Goal: Transaction & Acquisition: Purchase product/service

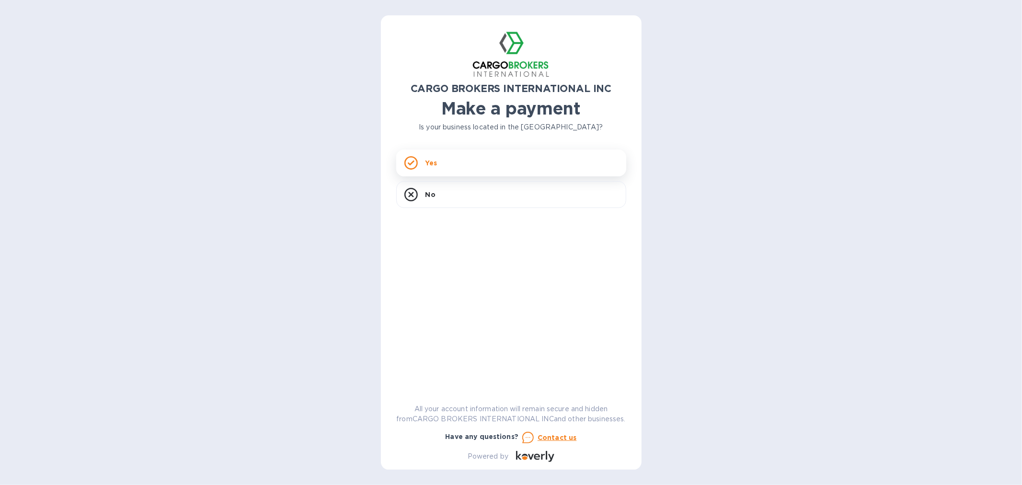
click at [448, 159] on div "Yes" at bounding box center [511, 162] width 230 height 27
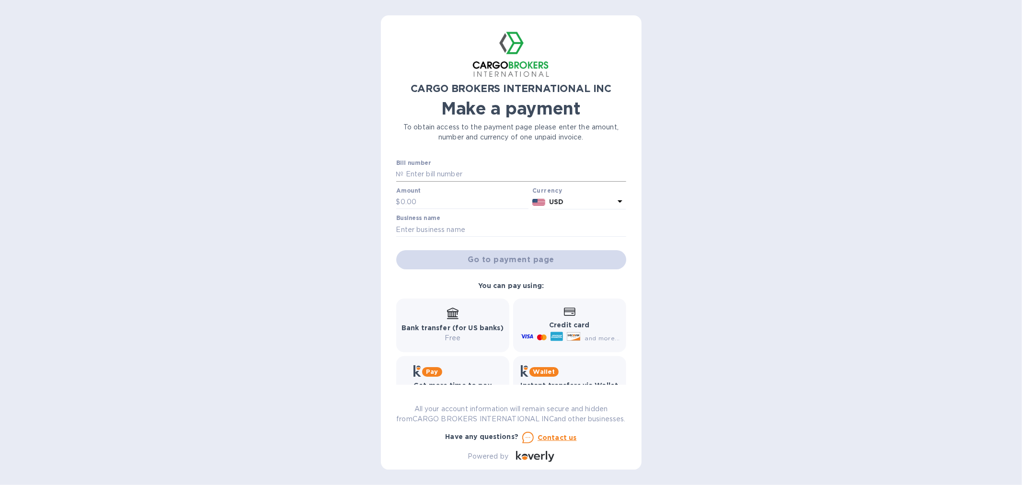
click at [444, 170] on input "text" at bounding box center [515, 174] width 222 height 14
click at [404, 168] on input "text" at bounding box center [515, 174] width 222 height 14
paste input "00155353"
type input "00155353"
click at [430, 203] on input "text" at bounding box center [465, 202] width 128 height 14
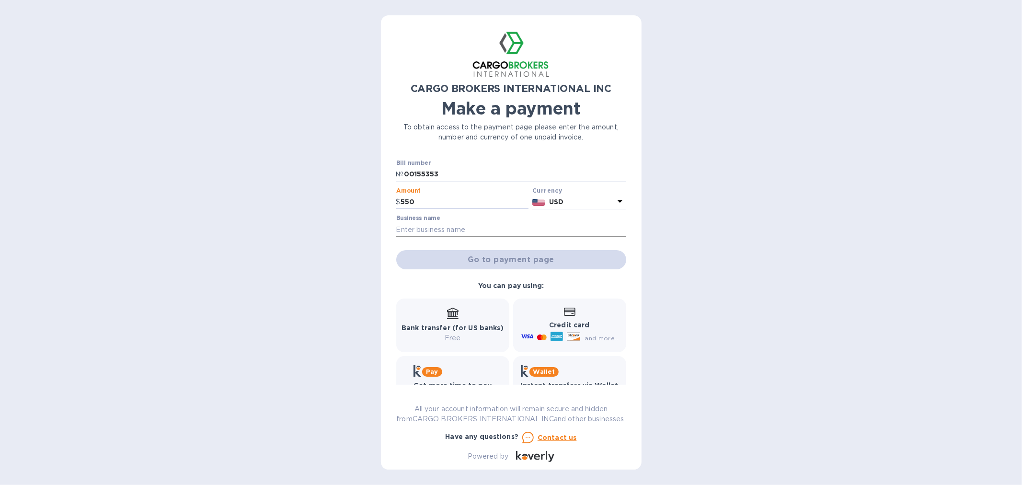
type input "550"
drag, startPoint x: 409, startPoint y: 224, endPoint x: 414, endPoint y: 226, distance: 5.5
click at [409, 224] on input "text" at bounding box center [511, 229] width 230 height 14
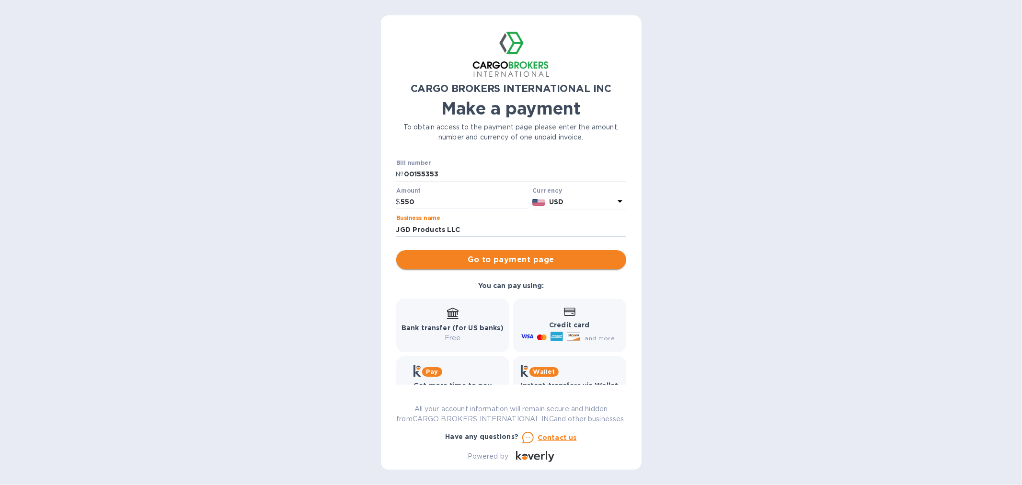
type input "JGD Products LLC"
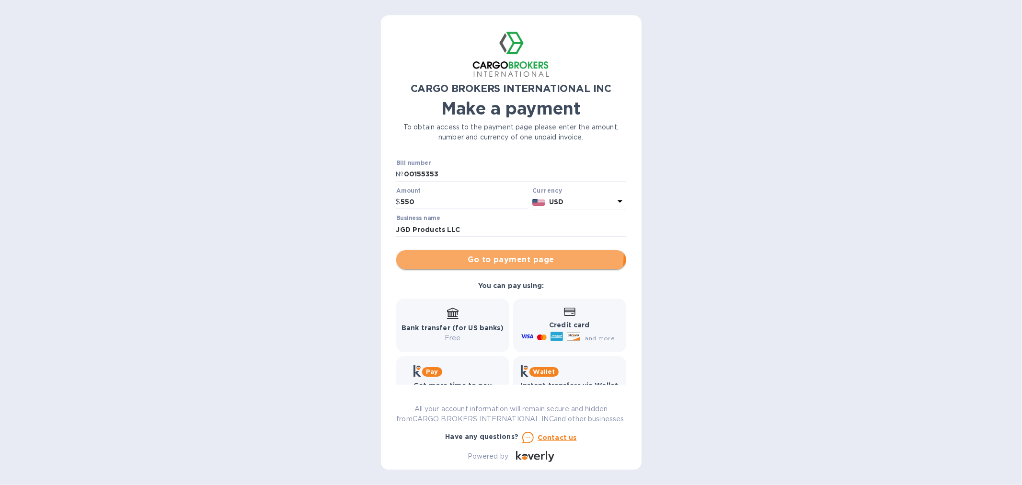
click at [506, 253] on button "Go to payment page" at bounding box center [511, 259] width 230 height 19
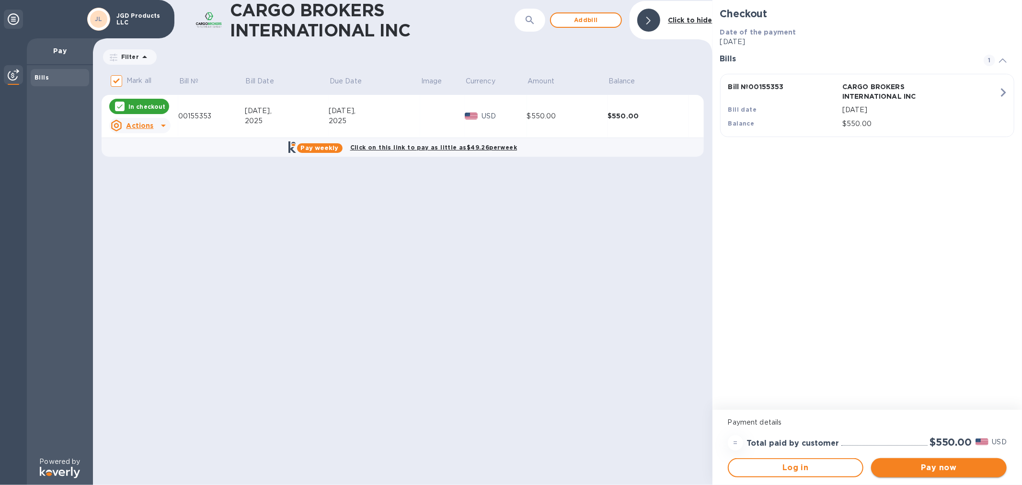
click at [911, 468] on span "Pay now" at bounding box center [939, 467] width 120 height 11
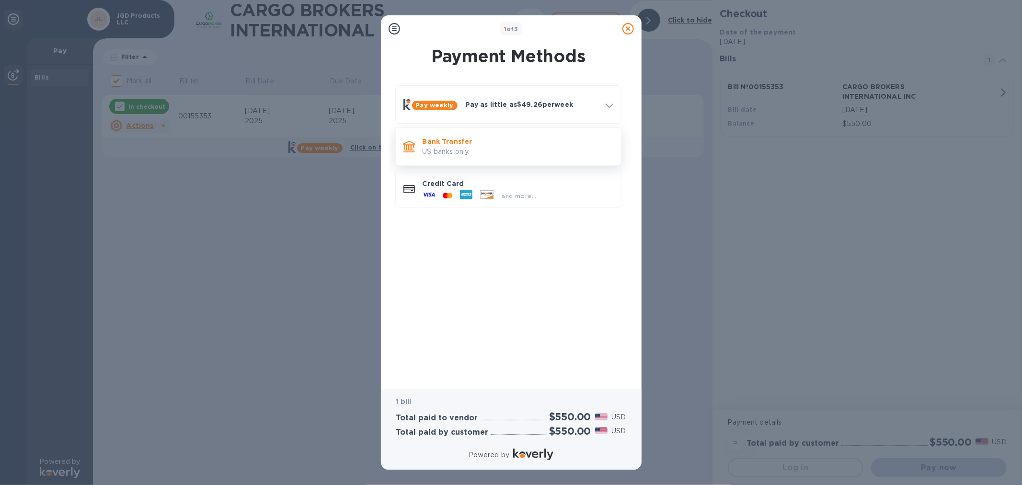
click at [452, 151] on p "US banks only." at bounding box center [518, 152] width 191 height 10
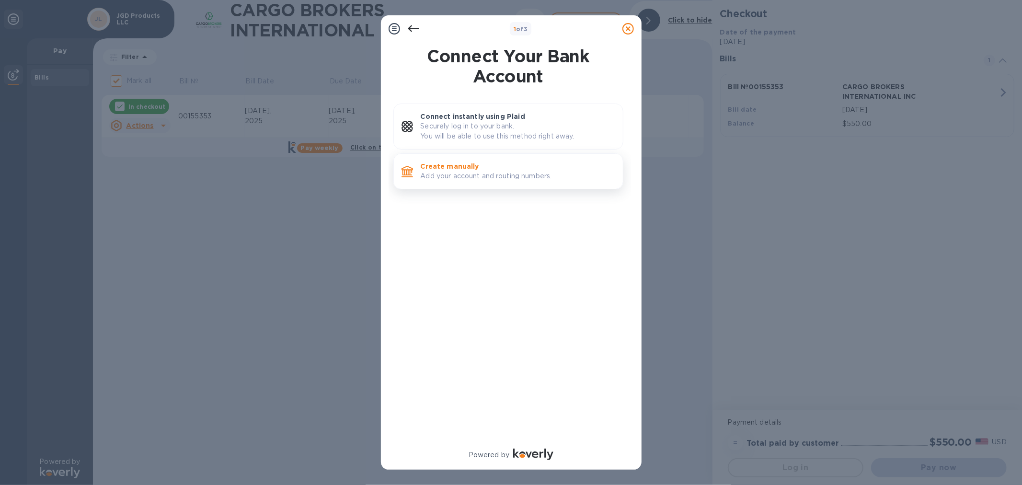
click at [467, 171] on p "Add your account and routing numbers." at bounding box center [518, 176] width 195 height 10
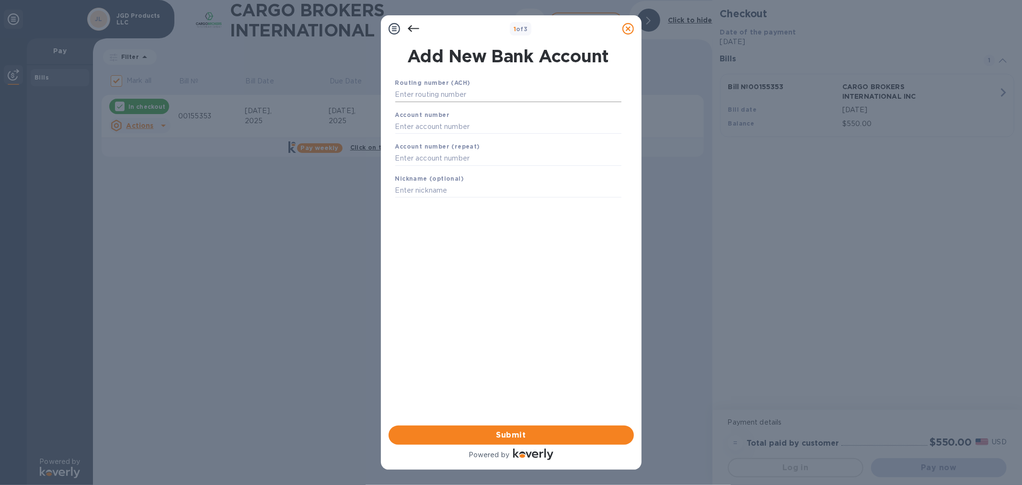
click at [433, 93] on input "text" at bounding box center [508, 95] width 226 height 14
click at [479, 93] on input "text" at bounding box center [508, 95] width 226 height 14
type input "084307033"
click at [456, 141] on input "text" at bounding box center [508, 138] width 226 height 14
type input "8120024172"
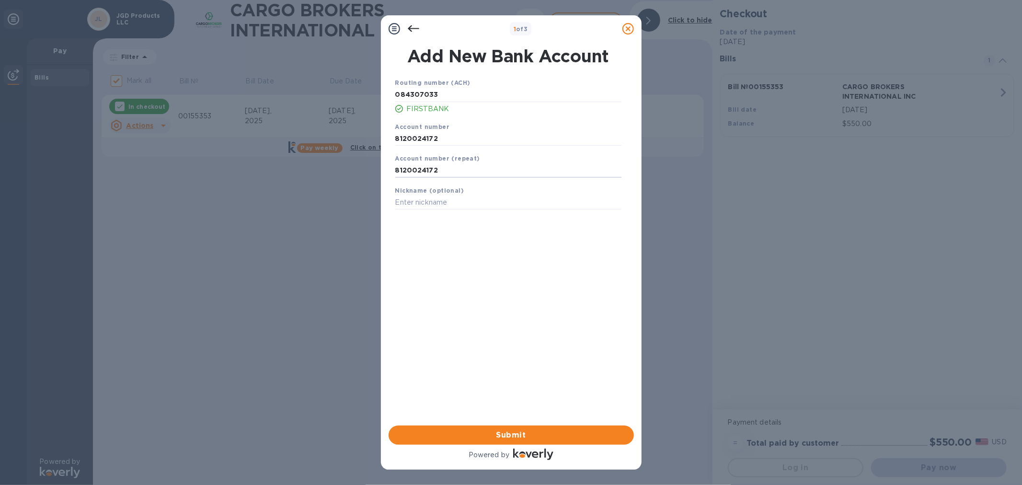
type input "8120024172"
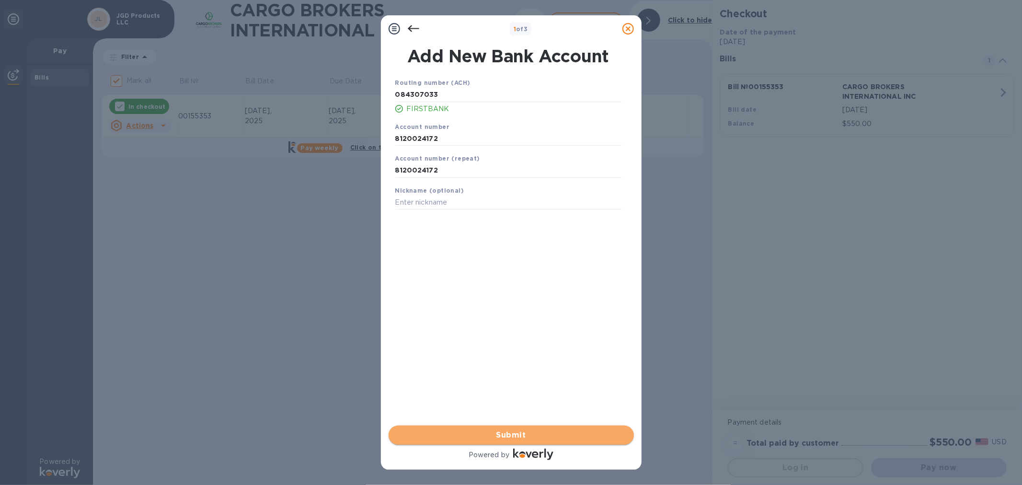
click at [525, 434] on span "Submit" at bounding box center [511, 434] width 230 height 11
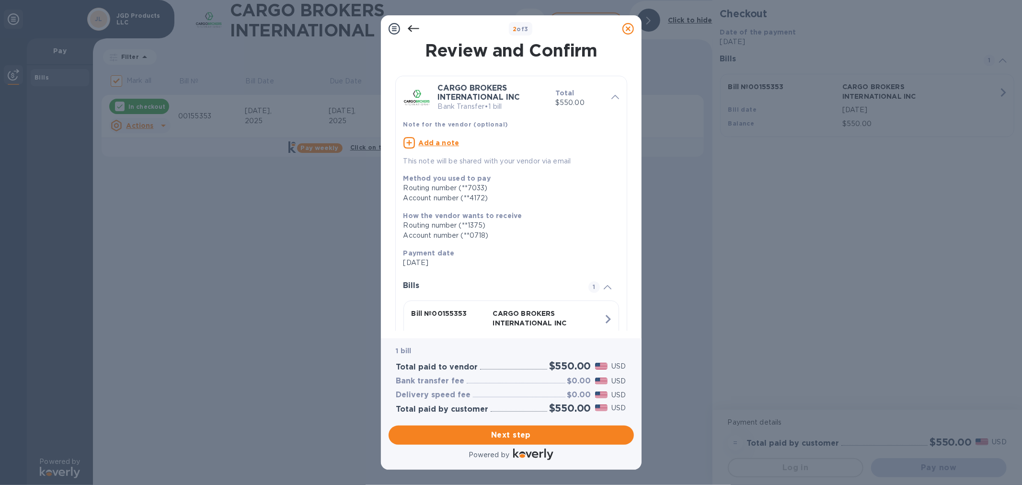
click at [507, 436] on span "Next step" at bounding box center [511, 434] width 230 height 11
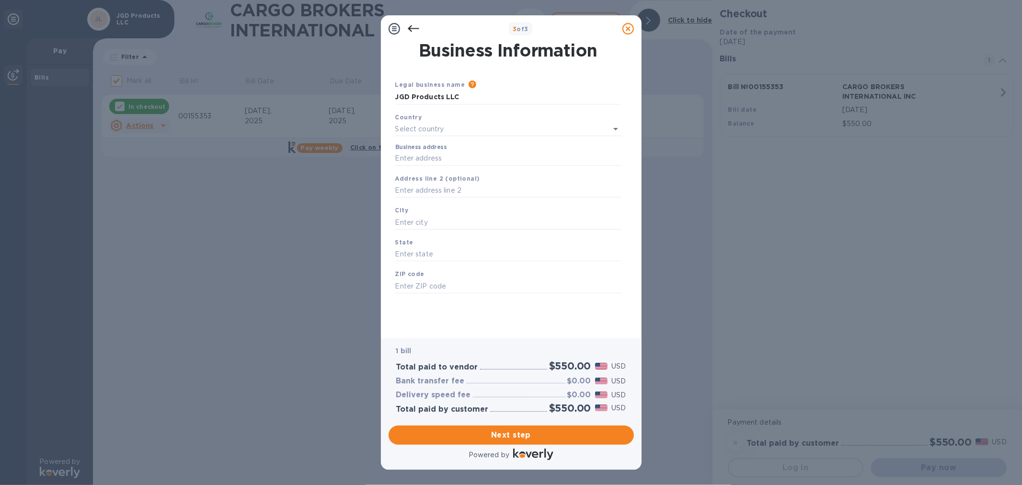
type input "[GEOGRAPHIC_DATA]"
click at [431, 156] on input "Business address" at bounding box center [508, 156] width 226 height 14
type input "[STREET_ADDRESS]"
click at [436, 223] on input "text" at bounding box center [508, 220] width 226 height 14
type input "Carrollton"
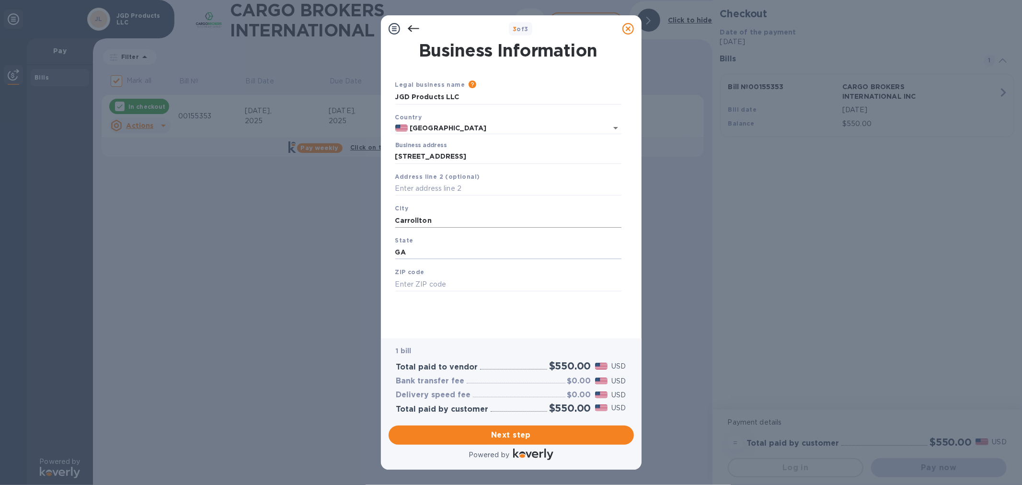
type input "GA"
type input "30117"
click at [498, 432] on span "Next step" at bounding box center [511, 434] width 230 height 11
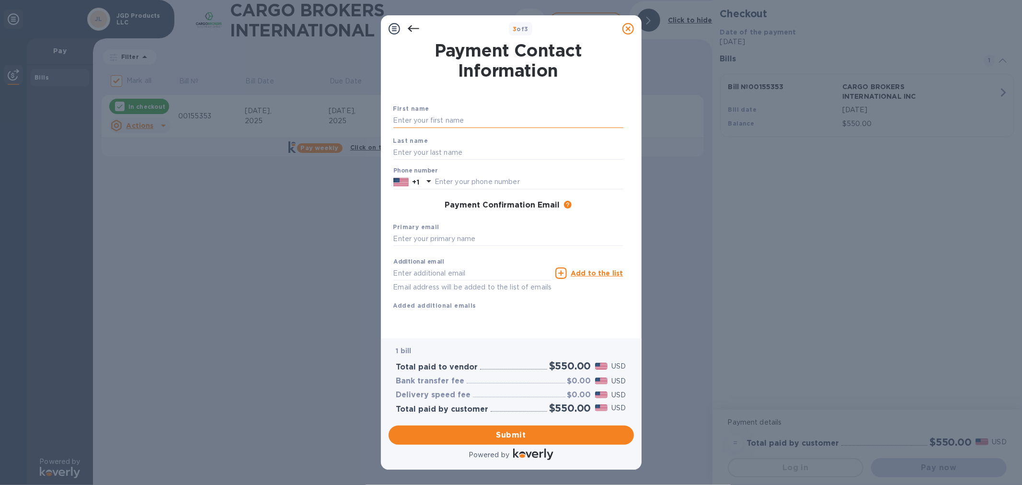
drag, startPoint x: 413, startPoint y: 120, endPoint x: 427, endPoint y: 121, distance: 13.9
click at [413, 120] on input "text" at bounding box center [508, 121] width 230 height 14
type input "[PERSON_NAME]"
type input "Dankewich"
type input "6786642483"
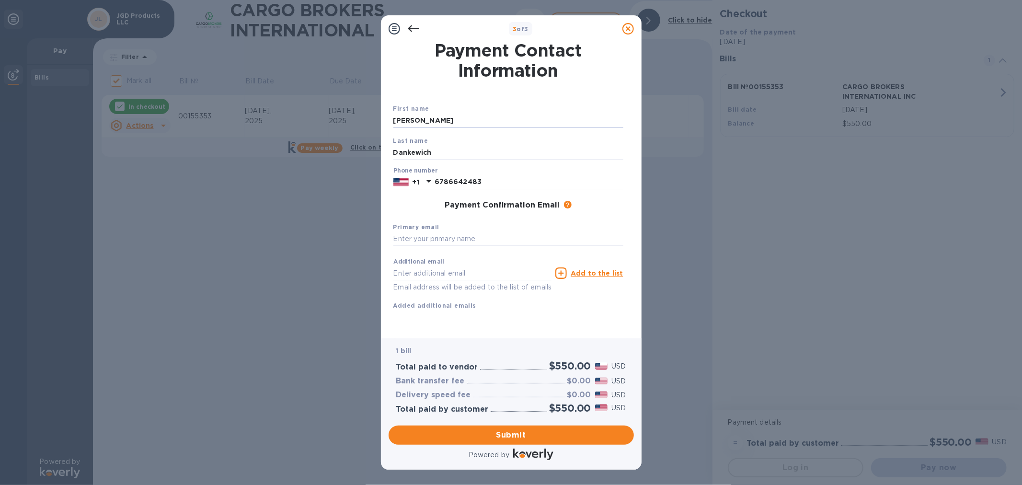
type input "[EMAIL_ADDRESS][DOMAIN_NAME]"
click at [492, 188] on input "6786642483" at bounding box center [529, 182] width 189 height 14
type input "6786173786"
click at [424, 243] on input "text" at bounding box center [508, 239] width 230 height 14
click at [483, 275] on input "[EMAIL_ADDRESS][DOMAIN_NAME]" at bounding box center [472, 273] width 159 height 14
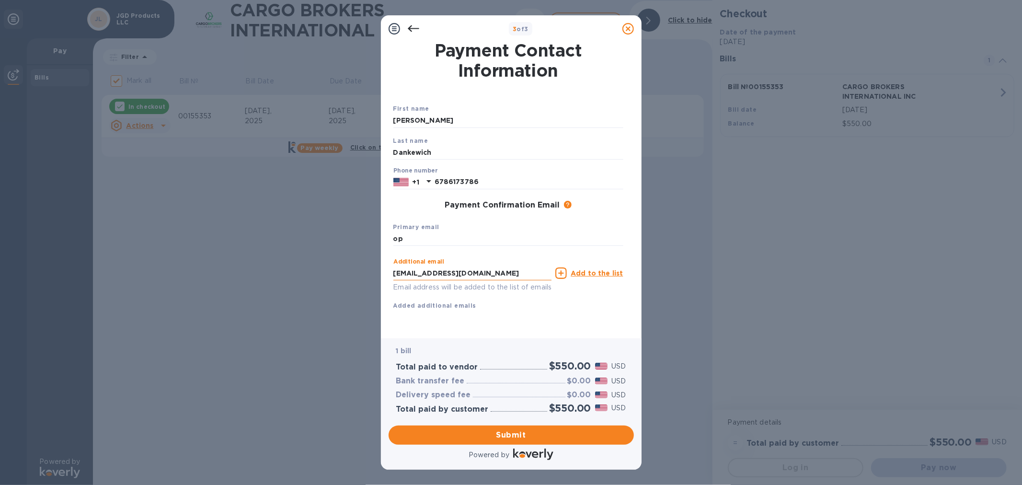
click at [483, 275] on input "[EMAIL_ADDRESS][DOMAIN_NAME]" at bounding box center [472, 273] width 159 height 14
click at [488, 276] on input "[EMAIL_ADDRESS][DOMAIN_NAME]" at bounding box center [472, 273] width 159 height 14
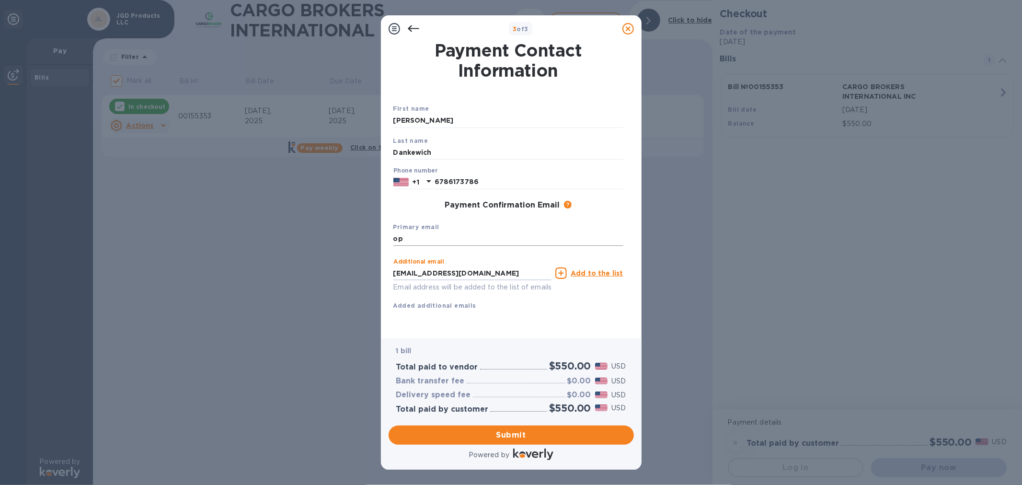
drag, startPoint x: 488, startPoint y: 276, endPoint x: 479, endPoint y: 236, distance: 40.7
click at [479, 236] on div "First name [PERSON_NAME] Last name Dankewich Phone number [PHONE_NUMBER] Paymen…" at bounding box center [509, 207] width 238 height 215
click at [517, 275] on input "[EMAIL_ADDRESS][DOMAIN_NAME]" at bounding box center [472, 273] width 159 height 14
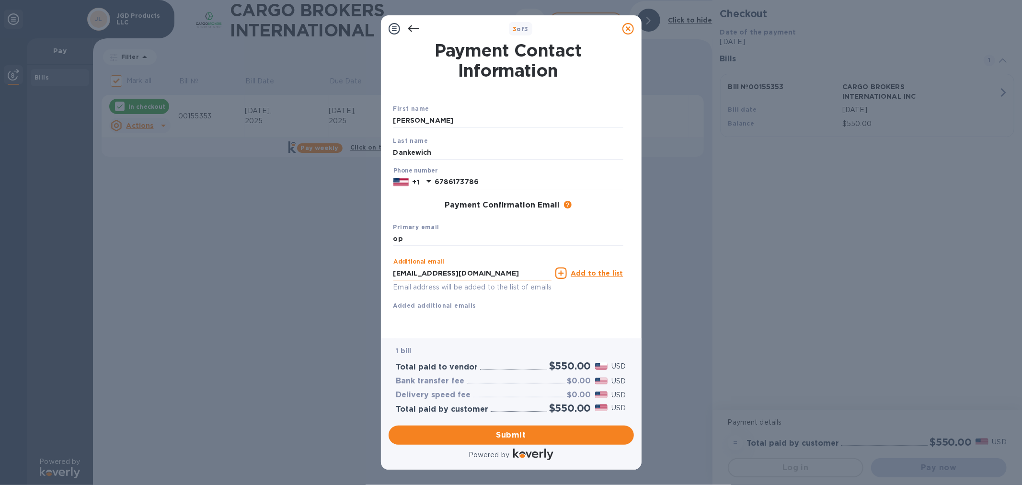
click at [517, 275] on input "[EMAIL_ADDRESS][DOMAIN_NAME]" at bounding box center [472, 273] width 159 height 14
click at [433, 243] on input "op" at bounding box center [508, 239] width 230 height 14
paste input "[EMAIL_ADDRESS][DOMAIN_NAME]"
type input "[EMAIL_ADDRESS][DOMAIN_NAME]"
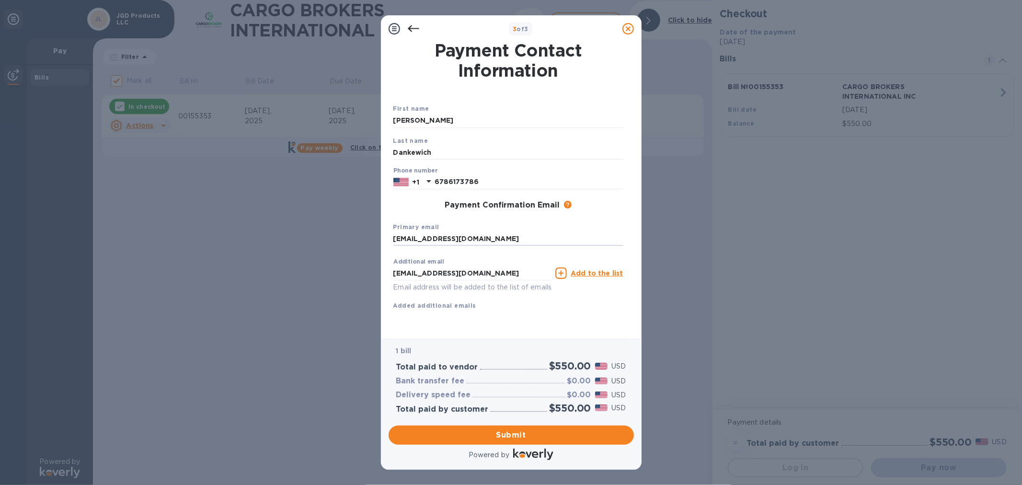
click at [508, 314] on div "Additional email [EMAIL_ADDRESS][DOMAIN_NAME] Email address will be added to th…" at bounding box center [509, 282] width 238 height 65
click at [513, 270] on input "[EMAIL_ADDRESS][DOMAIN_NAME]" at bounding box center [472, 273] width 159 height 14
click at [597, 306] on div "Additional email Email address will be added to the list of emails Add to the l…" at bounding box center [508, 281] width 230 height 57
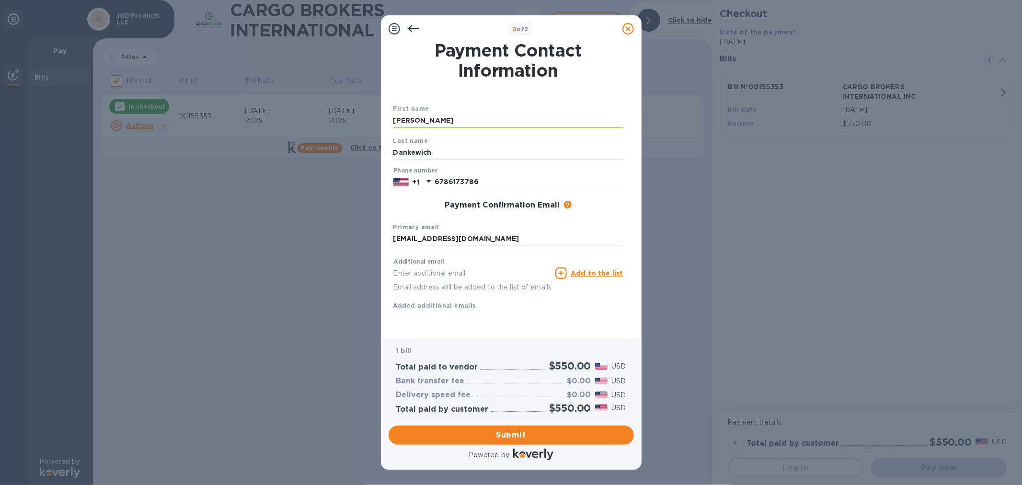
click at [442, 117] on input "[PERSON_NAME]" at bounding box center [508, 121] width 230 height 14
type input "[PERSON_NAME]"
click at [473, 152] on input "Dankewich" at bounding box center [508, 152] width 230 height 14
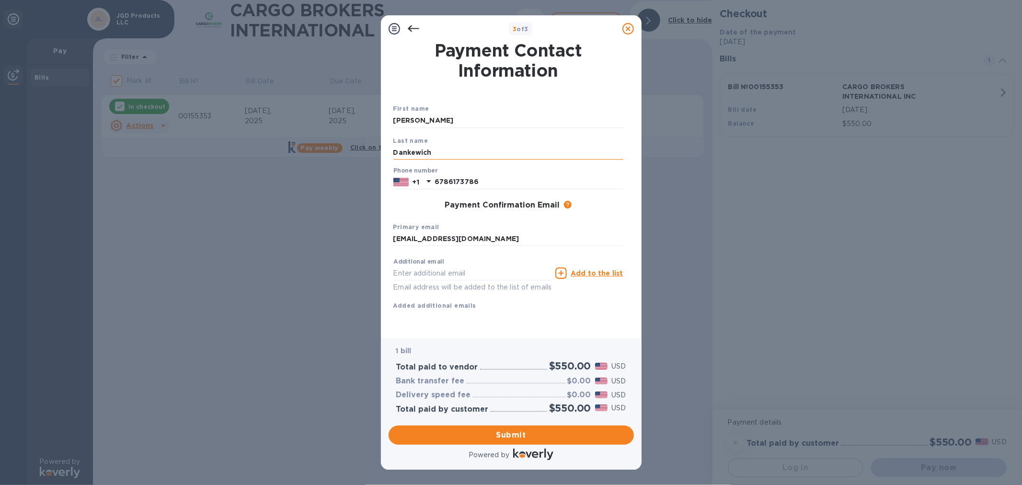
type input "Derbecker"
click at [547, 435] on span "Submit" at bounding box center [511, 434] width 230 height 11
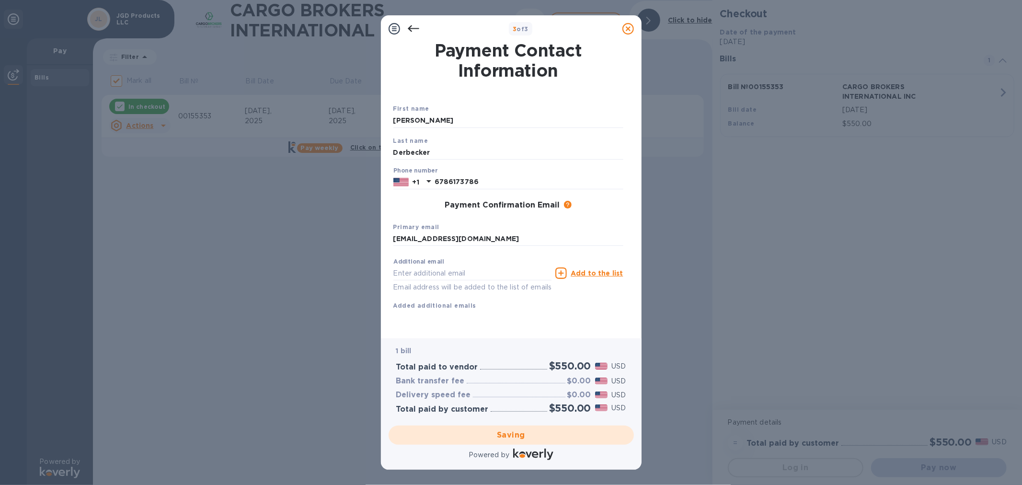
checkbox input "false"
